Goal: Transaction & Acquisition: Purchase product/service

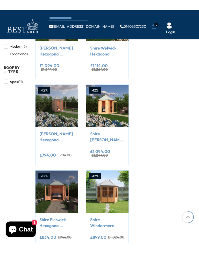
scroll to position [299, 0]
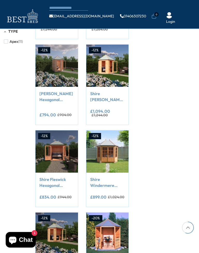
click at [55, 184] on link "Shire Fleswick Hexagonal Gazebo Summerhouse 8x7 Double doors 12mm Cladding" at bounding box center [56, 183] width 34 height 12
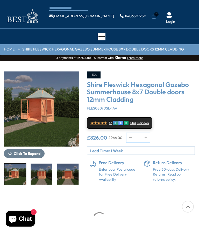
click at [45, 175] on img "3 / 9" at bounding box center [42, 174] width 22 height 21
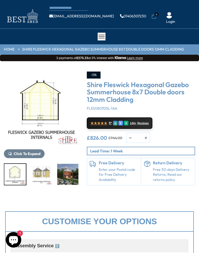
click at [69, 173] on img "8 / 9" at bounding box center [68, 174] width 22 height 21
click at [84, 178] on img "9 / 9" at bounding box center [95, 174] width 22 height 21
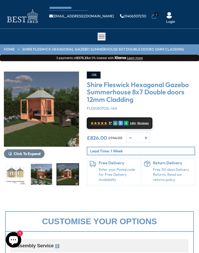
click at [69, 171] on img "9 / 9" at bounding box center [68, 174] width 22 height 21
